Goal: Task Accomplishment & Management: Use online tool/utility

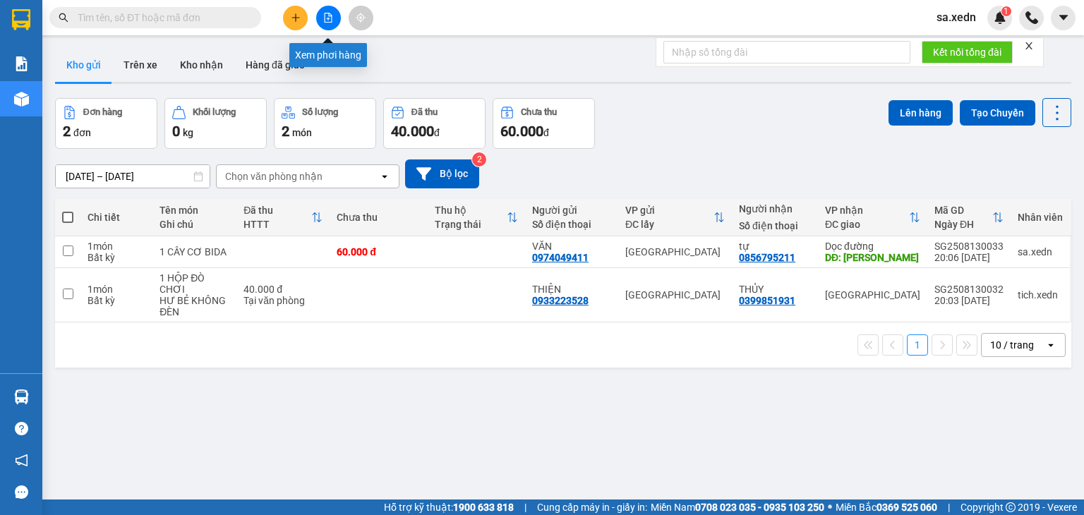
click at [327, 16] on icon "file-add" at bounding box center [328, 18] width 10 height 10
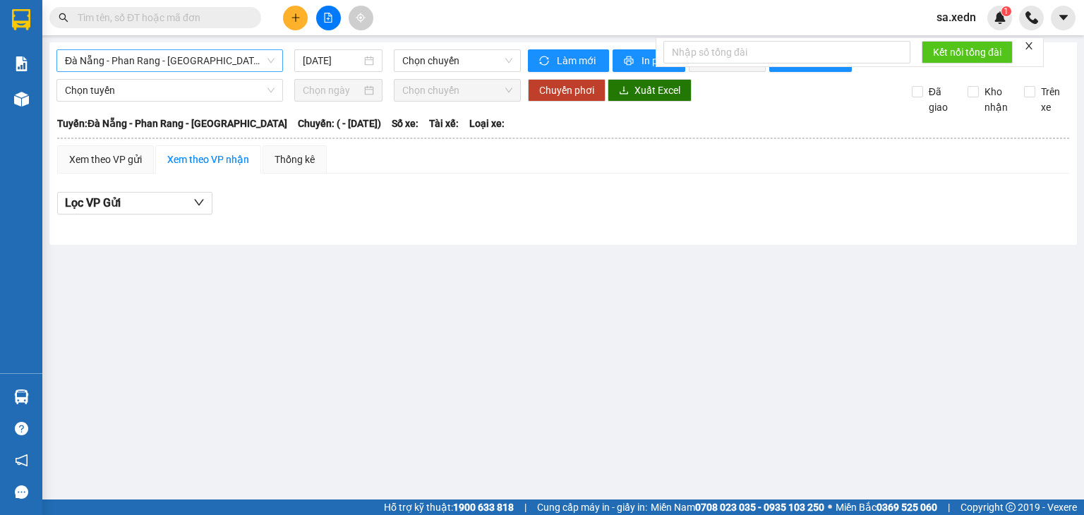
click at [240, 60] on span "Đà Nẵng - Phan Rang - [GEOGRAPHIC_DATA]" at bounding box center [170, 60] width 210 height 21
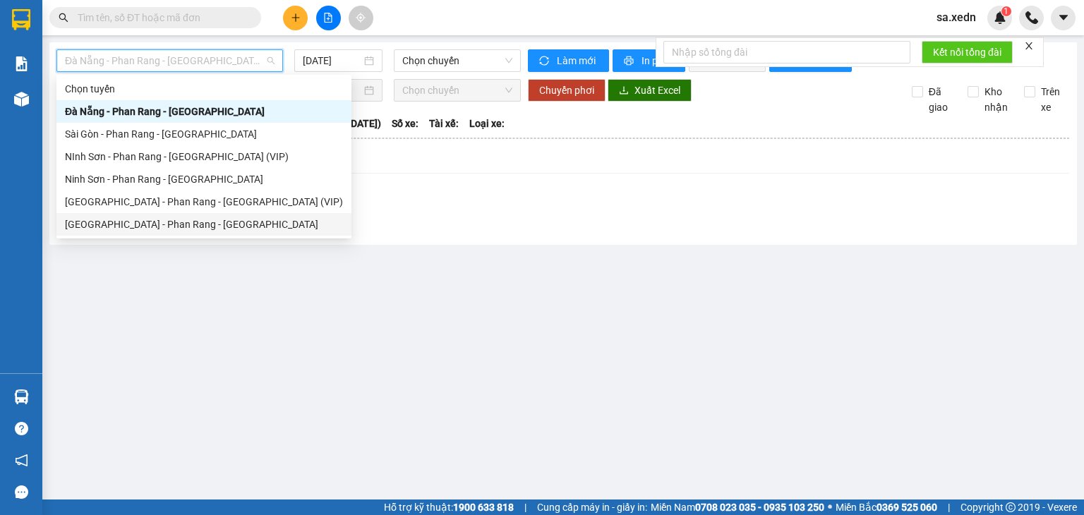
click at [177, 223] on div "[GEOGRAPHIC_DATA] - Phan Rang - [GEOGRAPHIC_DATA]" at bounding box center [204, 225] width 278 height 16
type input "[DATE]"
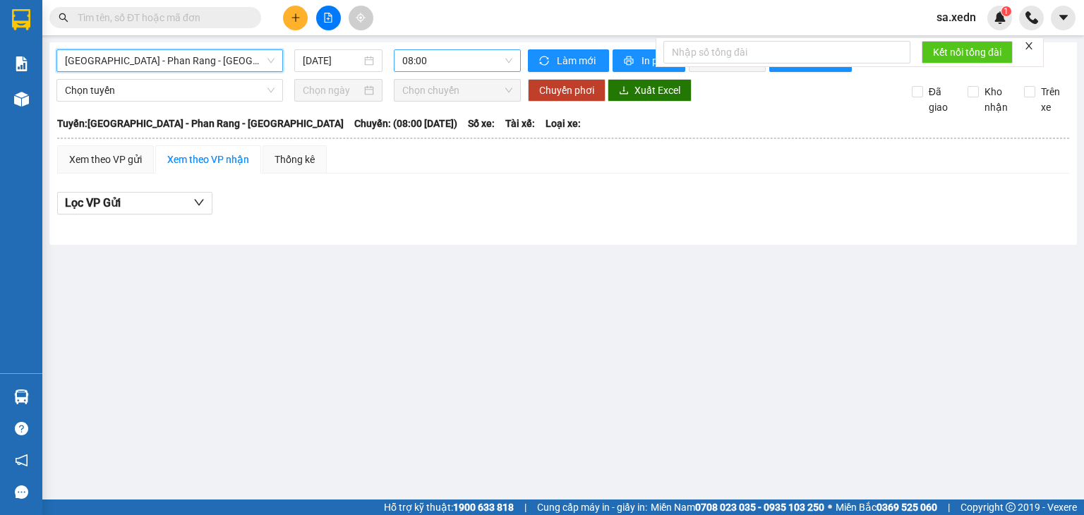
click at [402, 61] on span "08:00" at bounding box center [457, 60] width 111 height 21
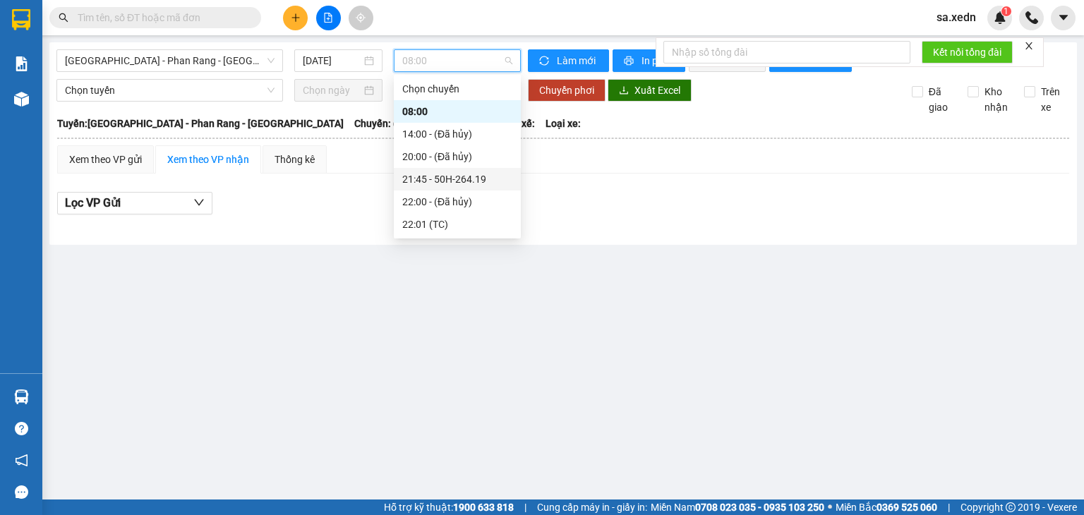
click at [461, 184] on div "21:45 - 50H-264.19" at bounding box center [457, 180] width 110 height 16
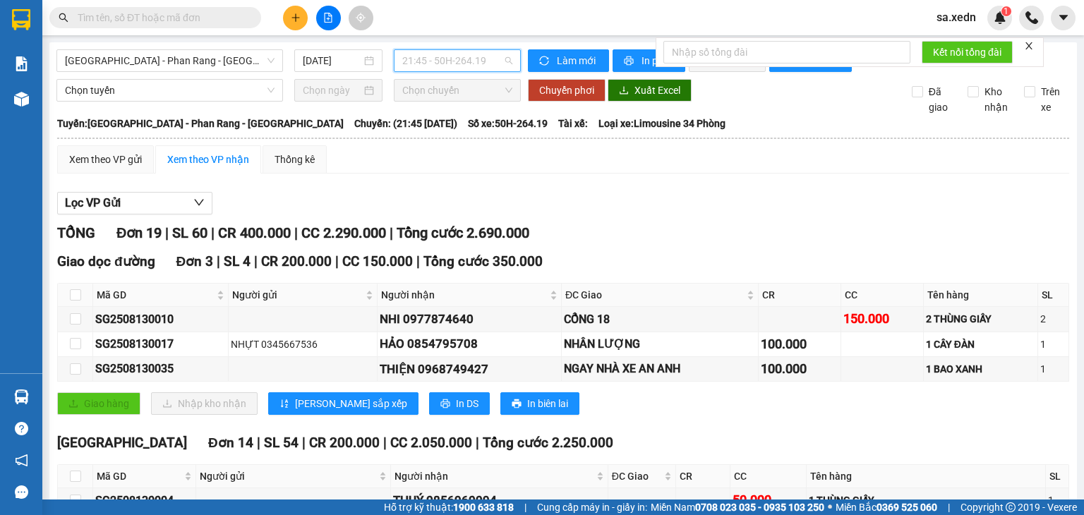
click at [436, 56] on span "21:45 - 50H-264.19" at bounding box center [457, 60] width 111 height 21
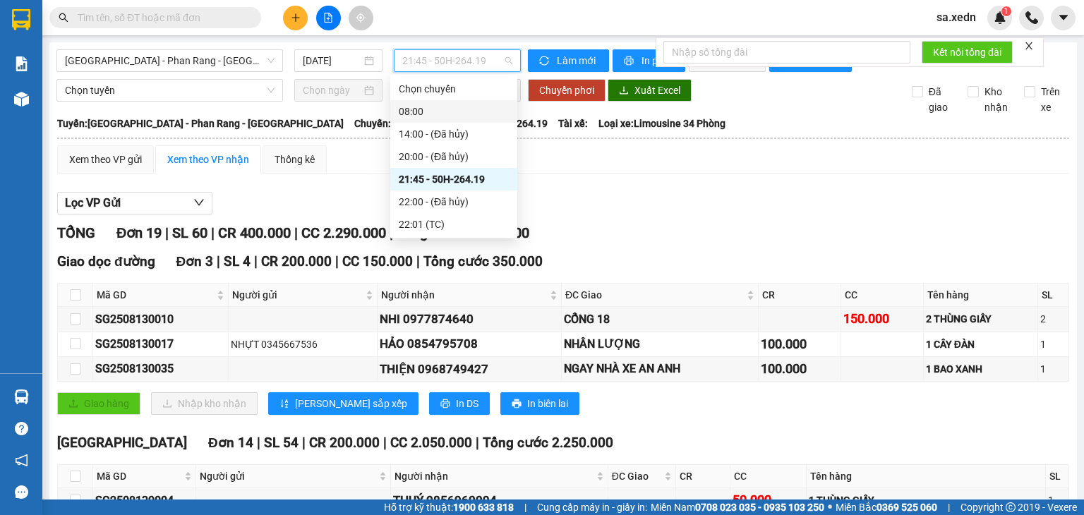
click at [439, 119] on div "08:00" at bounding box center [453, 111] width 127 height 23
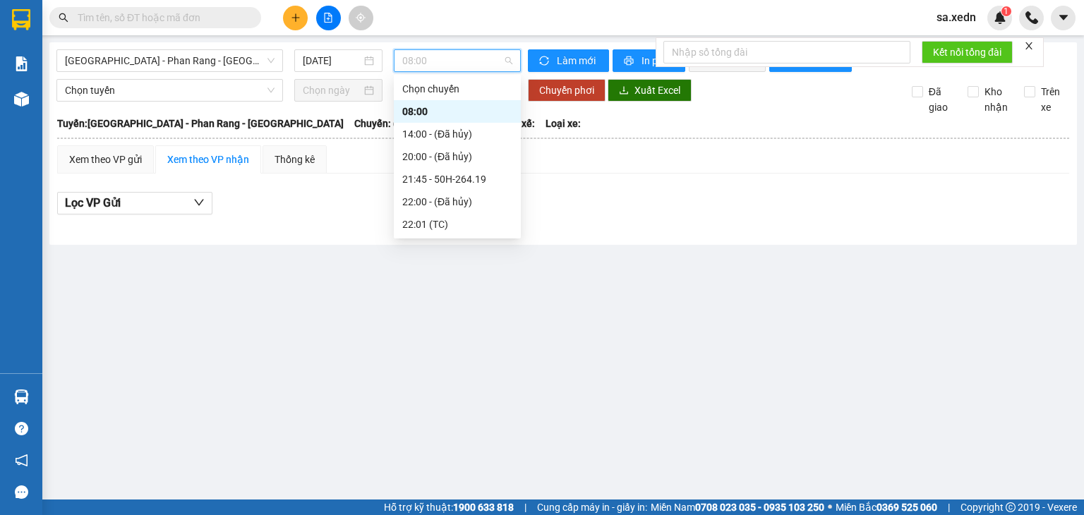
click at [467, 61] on span "08:00" at bounding box center [457, 60] width 111 height 21
click at [451, 181] on div "21:45 - 50H-264.19" at bounding box center [457, 180] width 110 height 16
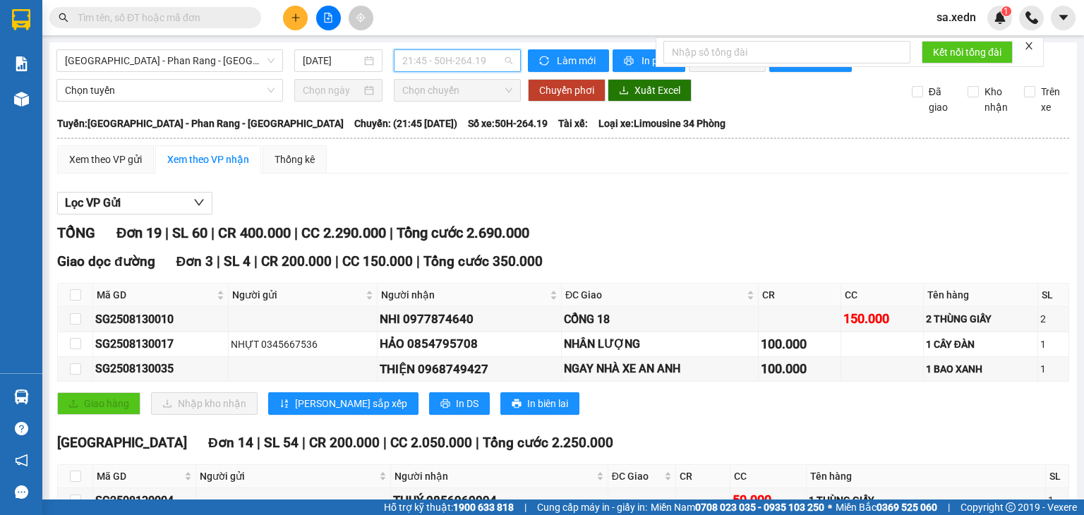
click at [474, 61] on span "21:45 - 50H-264.19" at bounding box center [457, 60] width 111 height 21
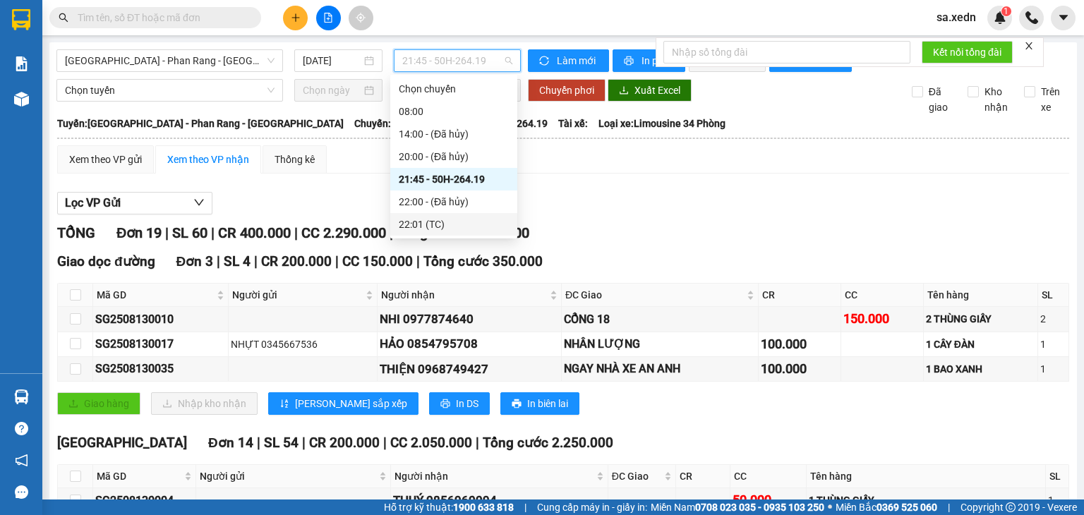
click at [452, 220] on div "22:01 (TC)" at bounding box center [454, 225] width 110 height 16
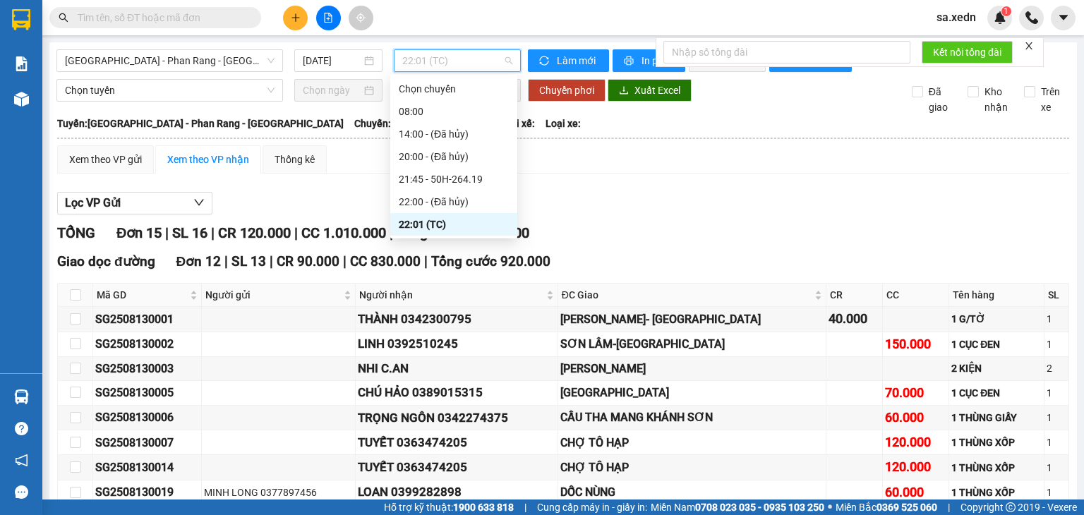
click at [454, 63] on span "22:01 (TC)" at bounding box center [457, 60] width 111 height 21
click at [453, 182] on div "21:45 - 50H-264.19" at bounding box center [454, 180] width 110 height 16
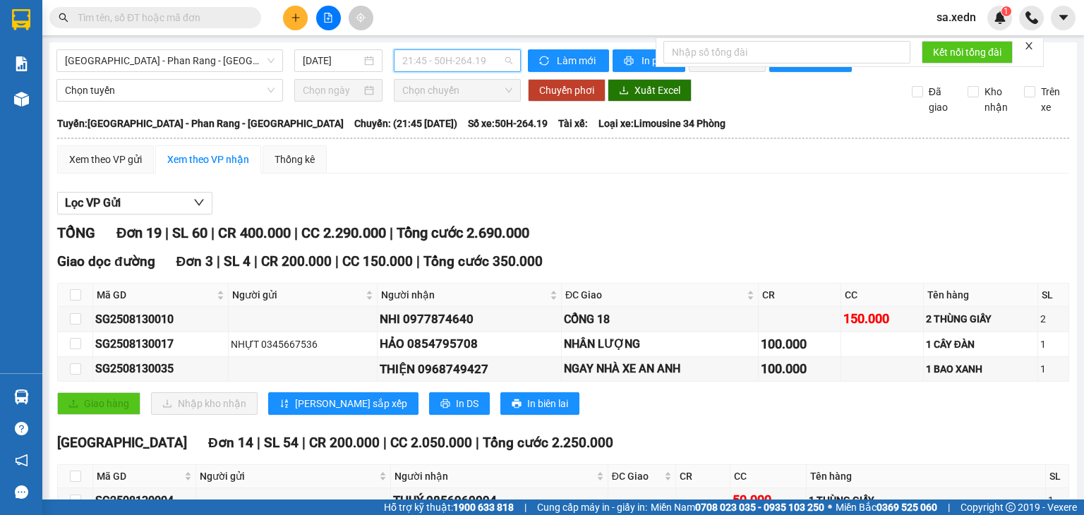
click at [455, 58] on span "21:45 - 50H-264.19" at bounding box center [457, 60] width 111 height 21
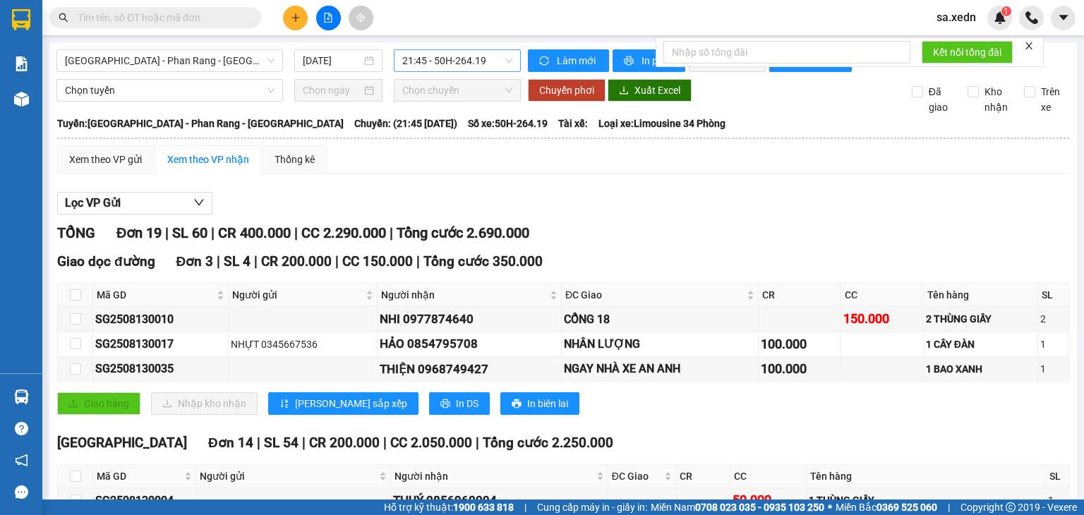
click at [418, 60] on span "21:45 - 50H-264.19" at bounding box center [457, 60] width 111 height 21
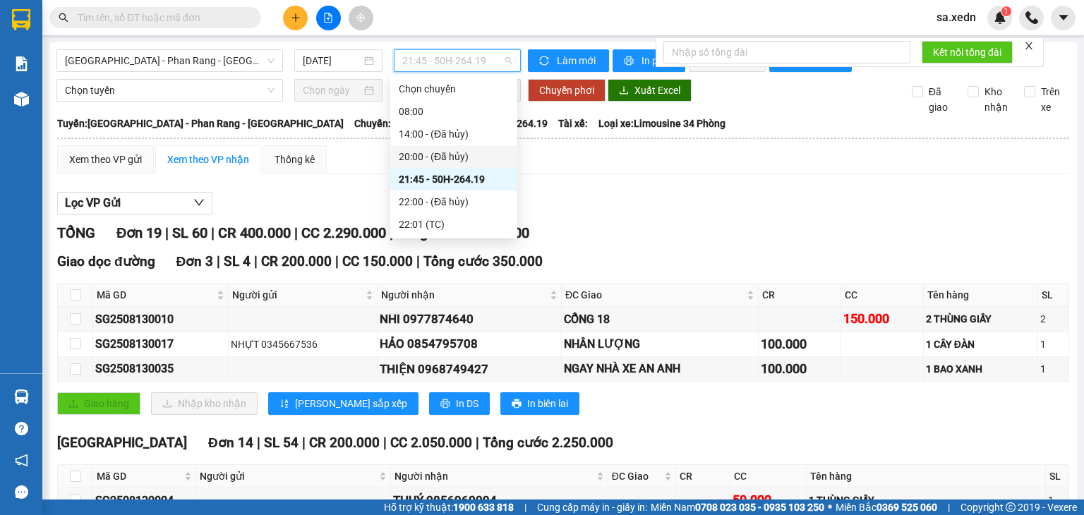
click at [693, 207] on div "Lọc VP Gửi" at bounding box center [563, 203] width 1012 height 23
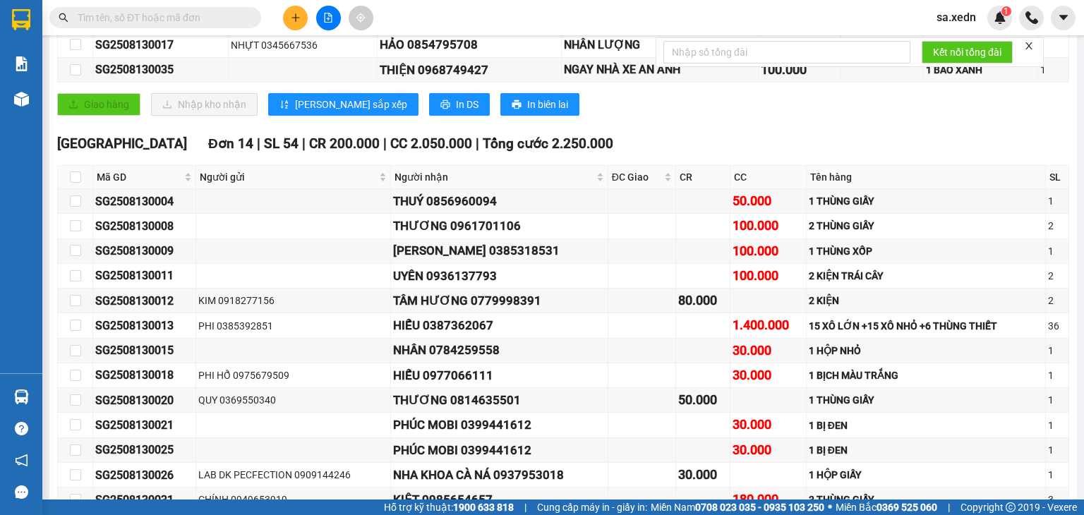
scroll to position [311, 0]
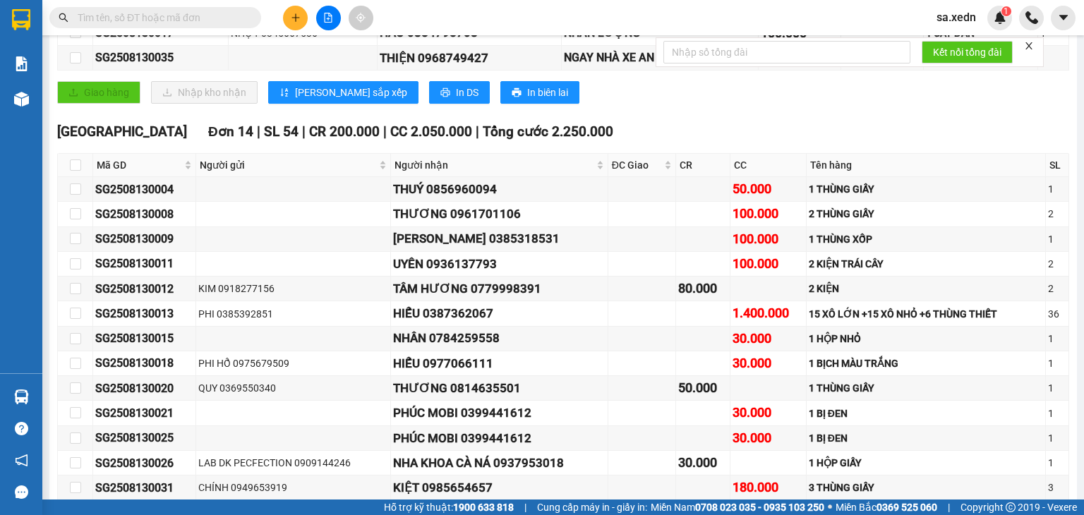
click at [158, 19] on input "text" at bounding box center [161, 18] width 167 height 16
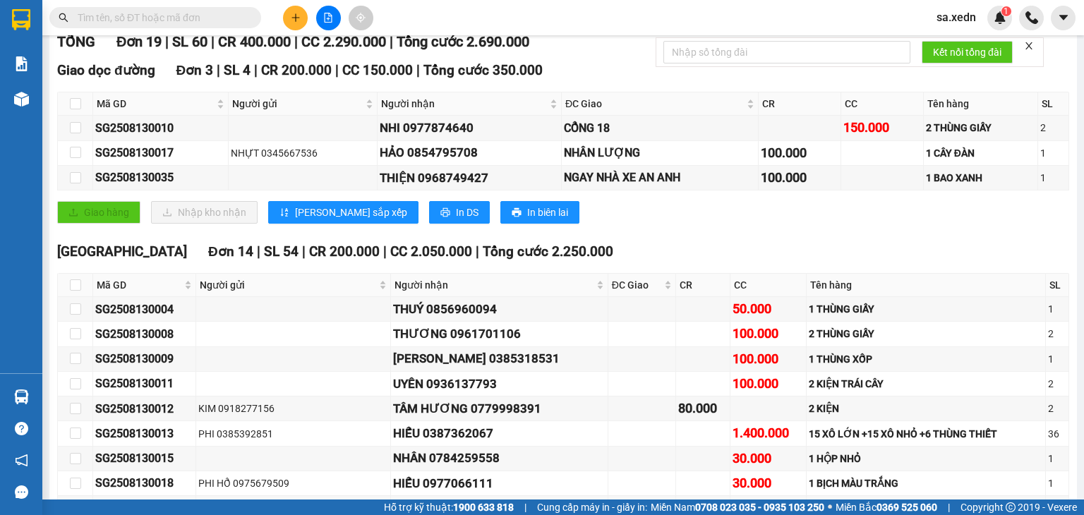
scroll to position [190, 0]
